Goal: Task Accomplishment & Management: Use online tool/utility

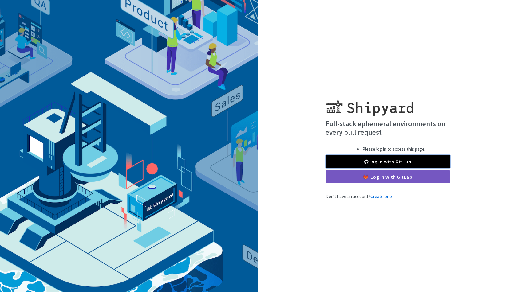
click at [360, 165] on link "Log in with GitHub" at bounding box center [387, 161] width 125 height 13
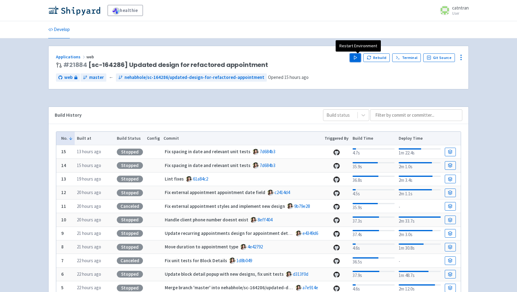
click at [355, 60] on icon "button" at bounding box center [355, 57] width 5 height 5
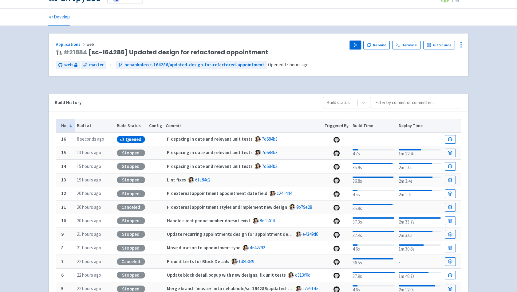
scroll to position [2, 0]
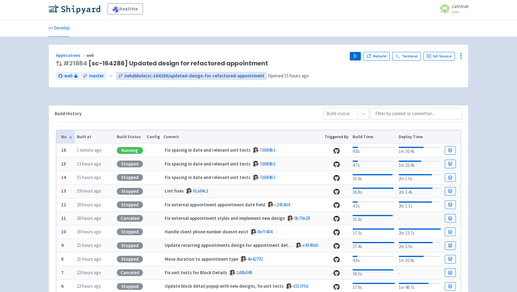
click at [159, 77] on span "nehabhole/sc-164286/updated-design-for-refactored-appointment" at bounding box center [194, 76] width 140 height 7
